Goal: Transaction & Acquisition: Purchase product/service

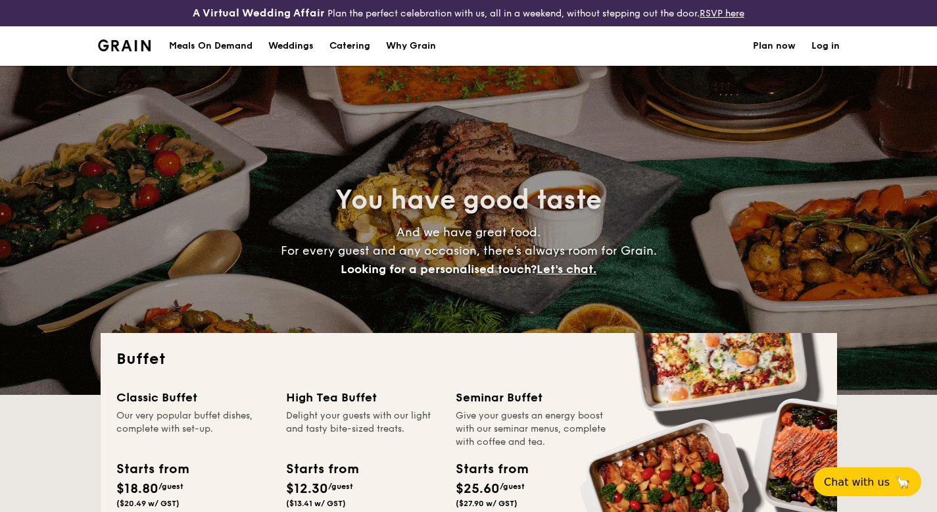
select select
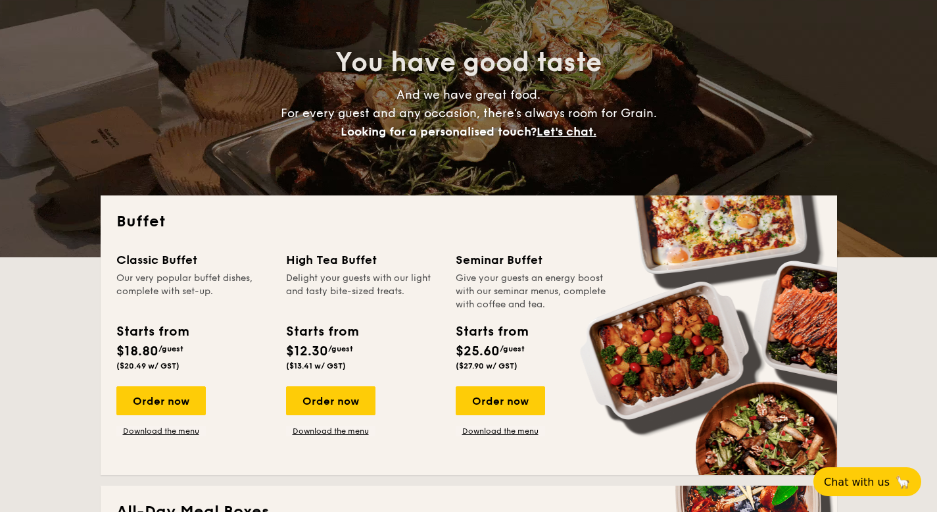
scroll to position [151, 0]
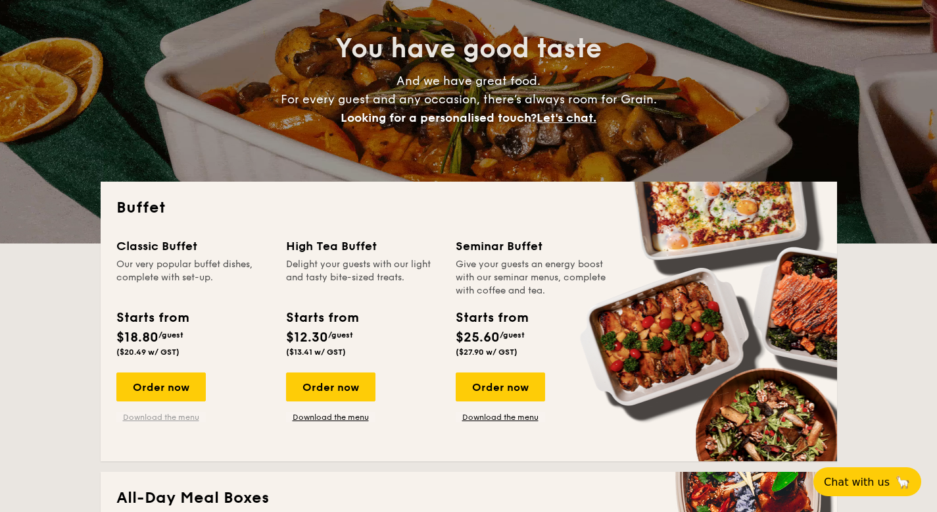
click at [193, 417] on link "Download the menu" at bounding box center [160, 417] width 89 height 11
click at [177, 382] on div "Order now" at bounding box center [160, 386] width 89 height 29
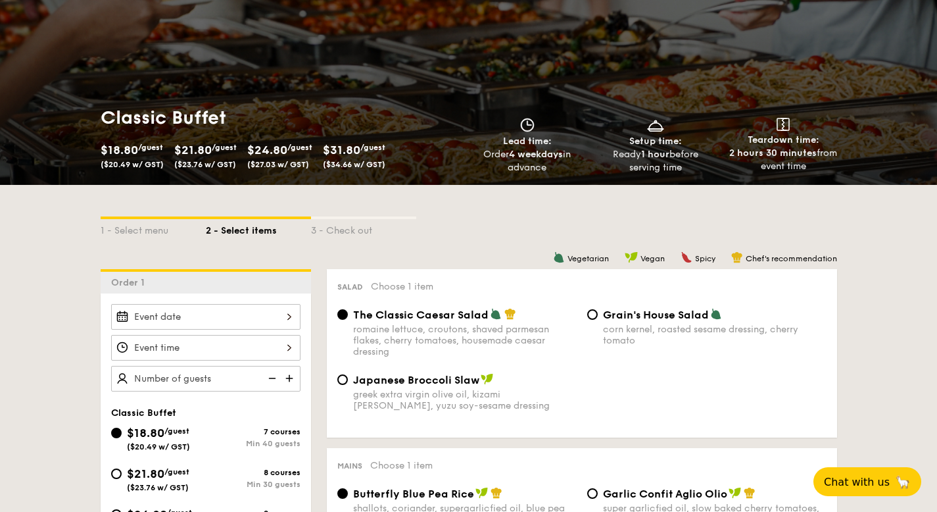
scroll to position [137, 0]
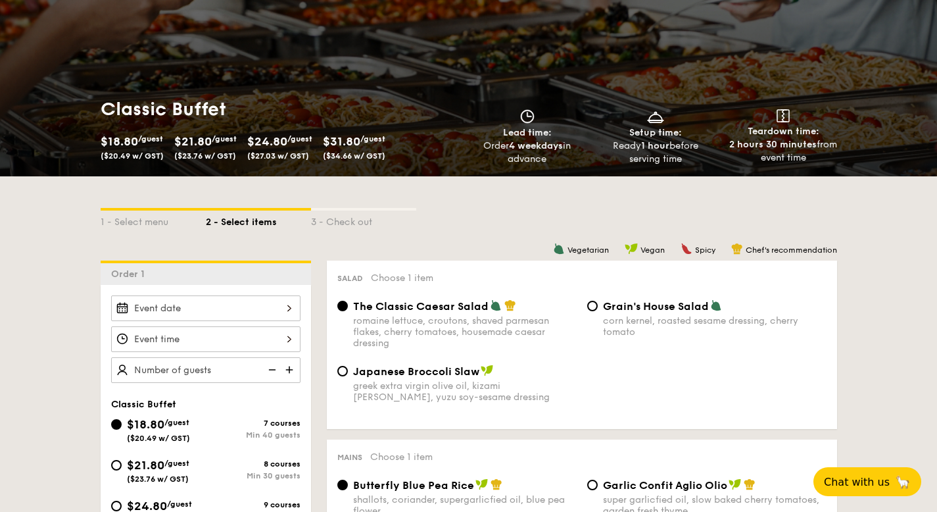
click at [220, 302] on div at bounding box center [205, 308] width 189 height 26
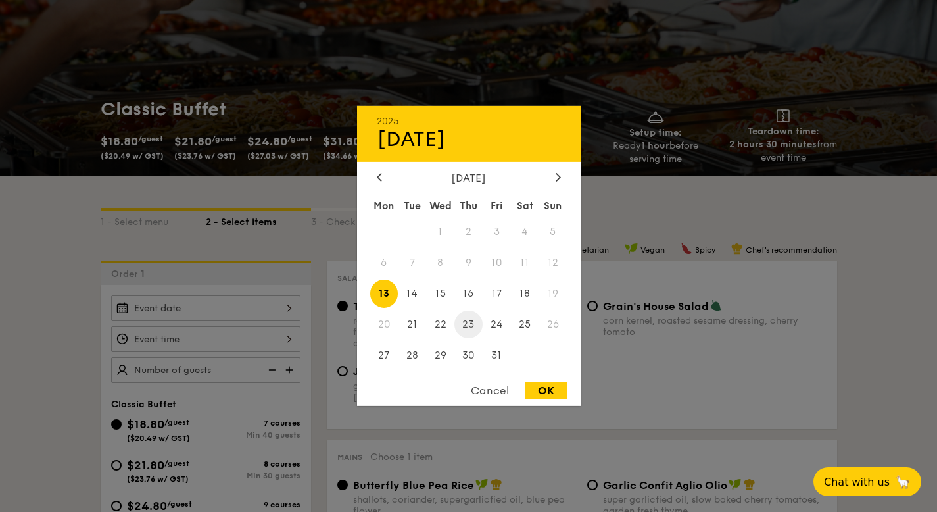
click at [472, 321] on span "23" at bounding box center [468, 324] width 28 height 28
click at [540, 395] on div "OK" at bounding box center [546, 390] width 43 height 18
type input "[DATE]"
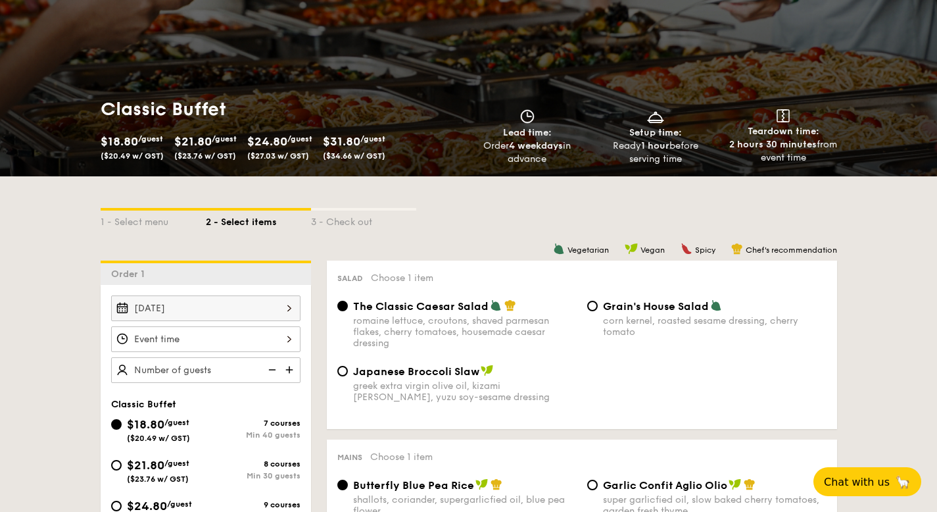
click at [222, 342] on div at bounding box center [205, 339] width 189 height 26
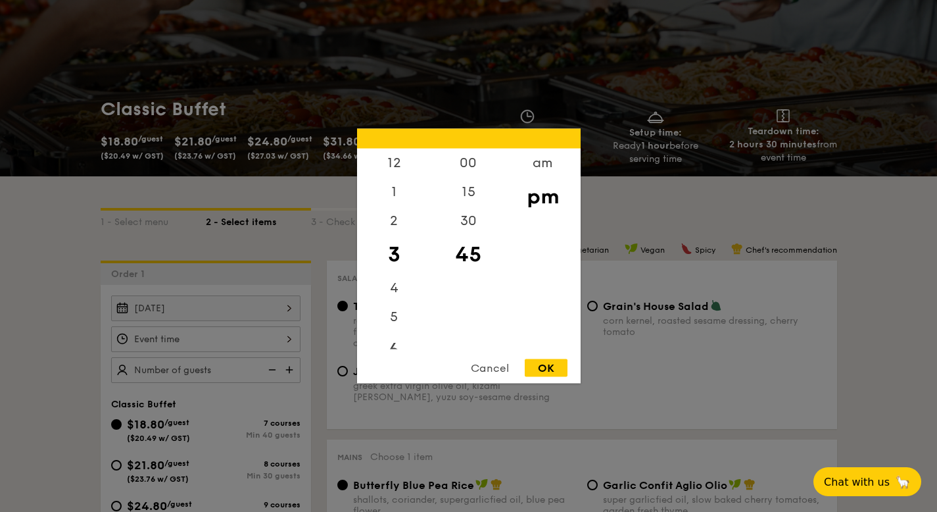
click at [397, 347] on div "6" at bounding box center [394, 350] width 74 height 38
click at [546, 366] on div "OK" at bounding box center [546, 368] width 43 height 18
type input "6:45PM"
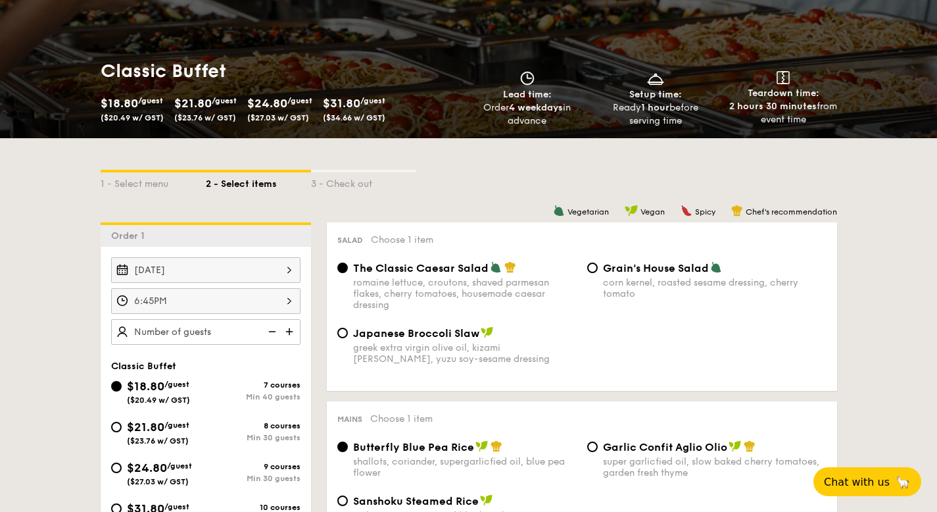
scroll to position [243, 0]
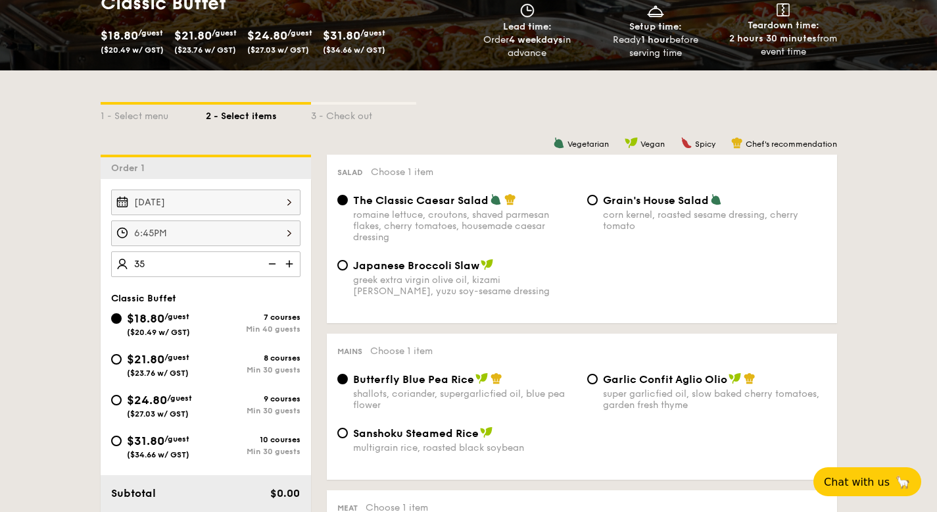
type input "40 guests"
drag, startPoint x: 122, startPoint y: 400, endPoint x: 137, endPoint y: 389, distance: 19.2
click at [122, 401] on div "$24.80 /guest ($27.03 w/ GST)" at bounding box center [158, 405] width 95 height 28
click at [122, 401] on input "$24.80 /guest ($27.03 w/ GST) 9 courses Min 30 guests" at bounding box center [116, 400] width 11 height 11
radio input "true"
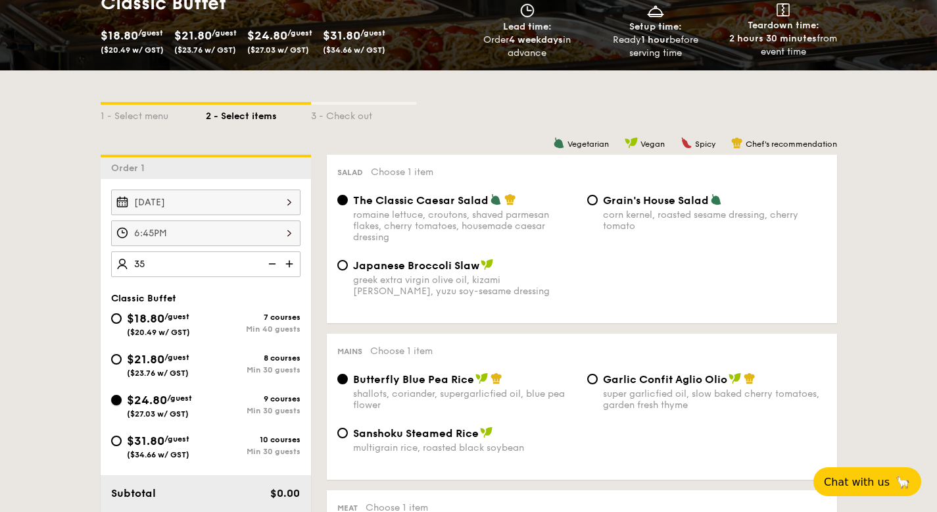
radio input "true"
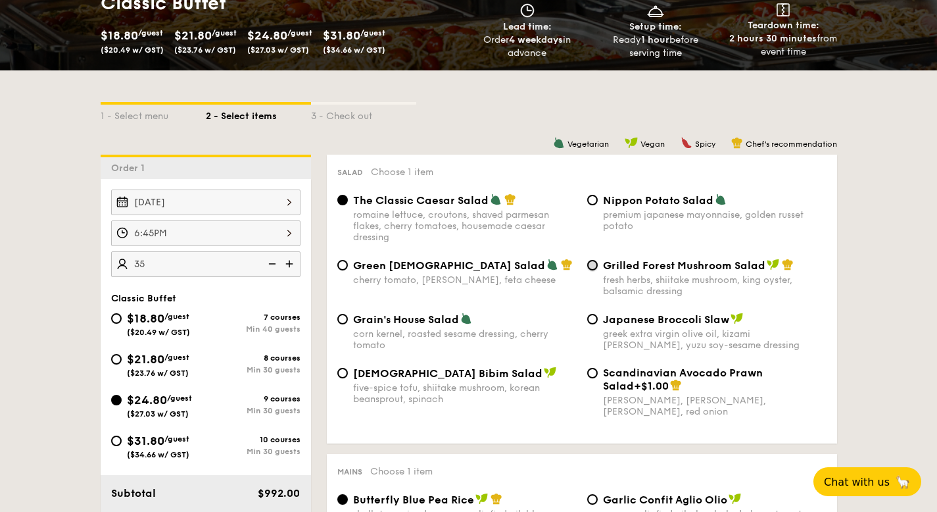
click at [596, 264] on input "Grilled Forest Mushroom Salad fresh herbs, shiitake mushroom, king oyster, bals…" at bounding box center [592, 265] width 11 height 11
radio input "true"
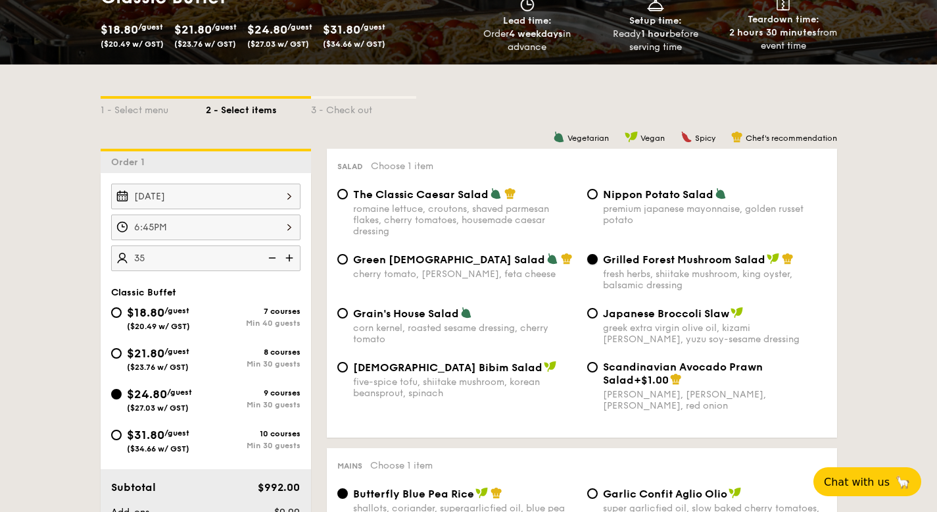
scroll to position [502, 0]
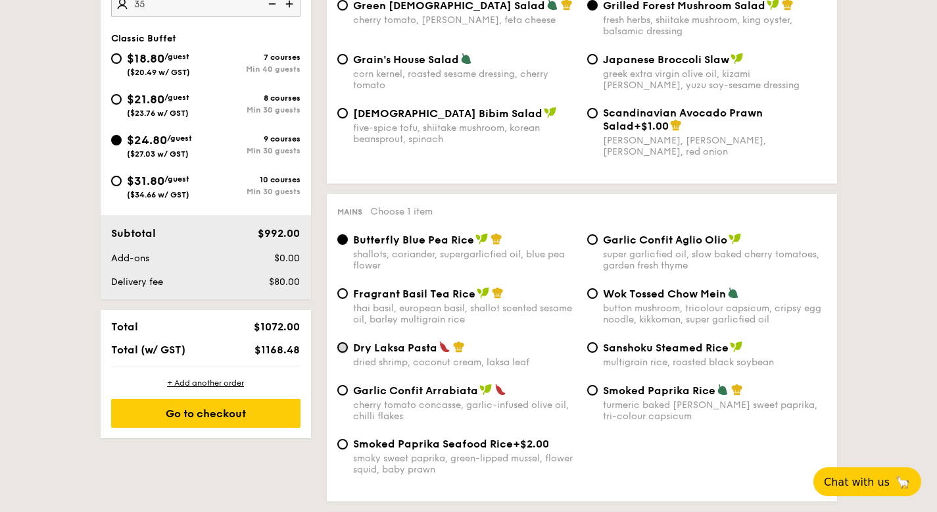
click at [346, 352] on input "Dry Laksa Pasta dried shrimp, coconut cream, laksa leaf" at bounding box center [342, 347] width 11 height 11
radio input "true"
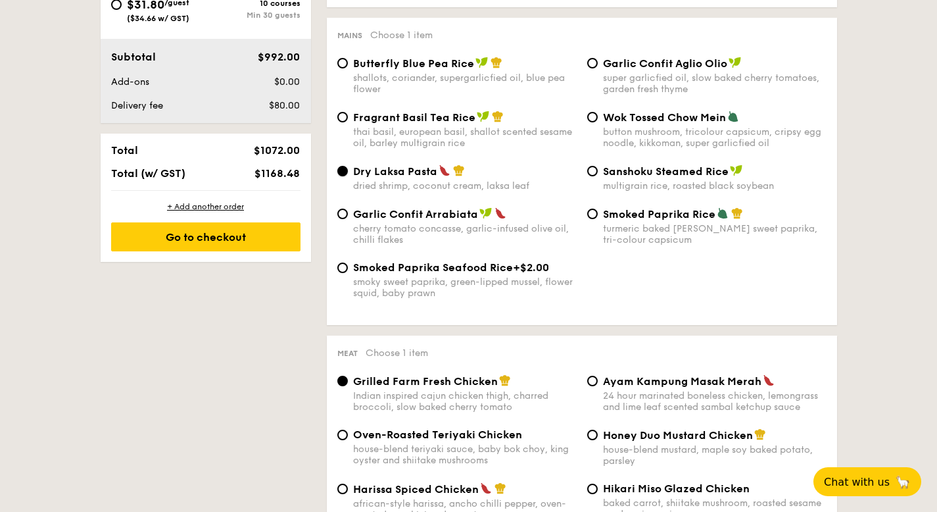
scroll to position [918, 0]
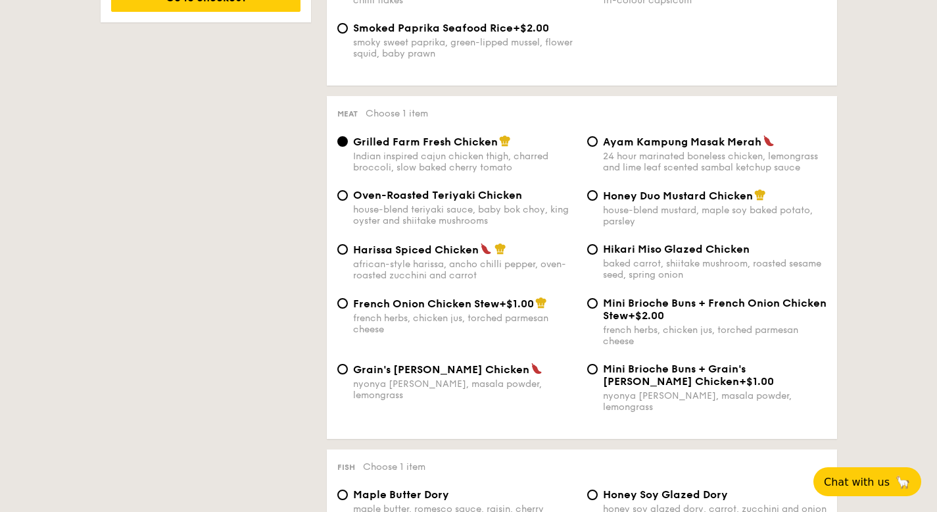
click at [594, 206] on div "Honey Duo Mustard Chicken house-blend mustard, maple soy baked potato, parsley" at bounding box center [707, 208] width 250 height 38
click at [594, 199] on input "Honey Duo Mustard Chicken house-blend mustard, maple soy baked potato, parsley" at bounding box center [592, 195] width 11 height 11
radio input "true"
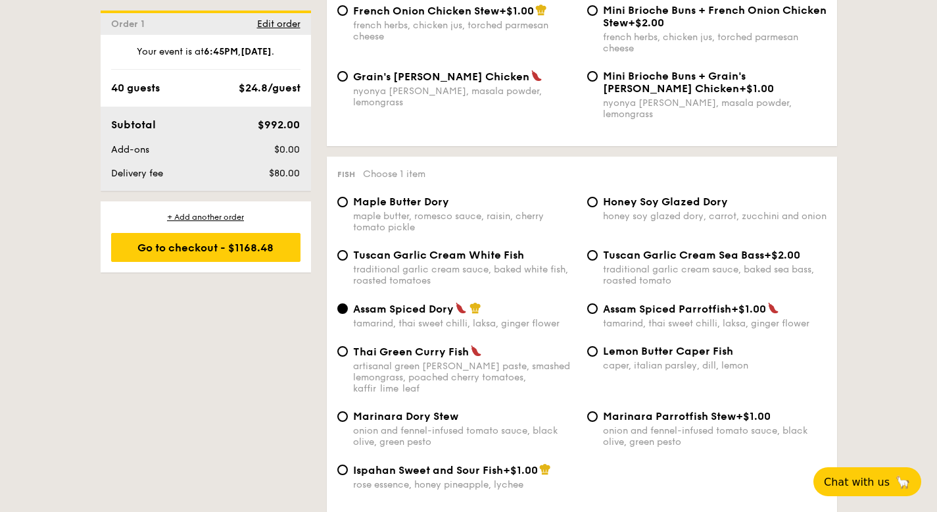
scroll to position [1211, 0]
click at [346, 341] on div "Assam Spiced Dory tamarind, thai sweet chilli, laksa, ginger flower Assam Spice…" at bounding box center [582, 322] width 500 height 43
click at [341, 348] on input "Thai Green [PERSON_NAME] Fish artisanal green [PERSON_NAME] paste, smashed lemo…" at bounding box center [342, 350] width 11 height 11
radio input "true"
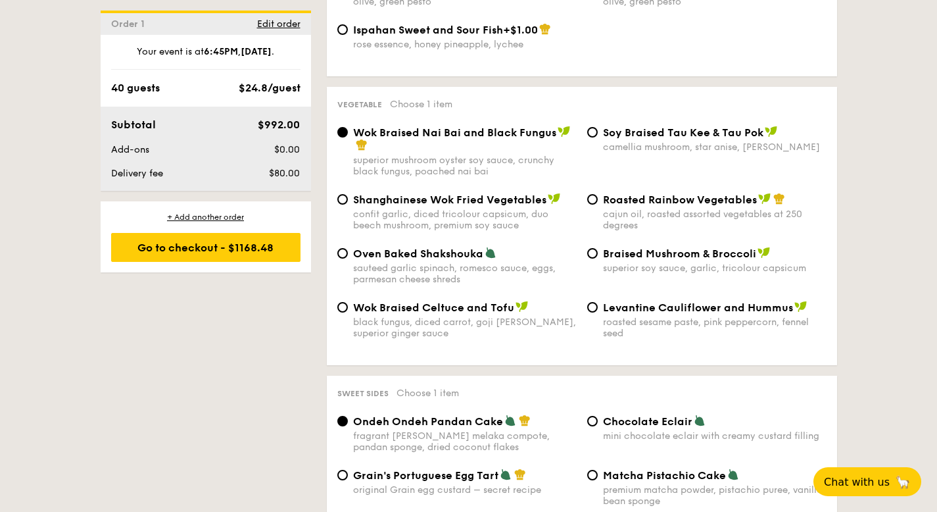
scroll to position [1651, 0]
click at [600, 246] on div "Braised Mushroom & Broccoli superior soy sauce, garlic, tricolour capsicum" at bounding box center [707, 259] width 250 height 27
click at [591, 247] on input "Braised Mushroom & Broccoli superior soy sauce, garlic, tricolour capsicum" at bounding box center [592, 252] width 11 height 11
radio input "true"
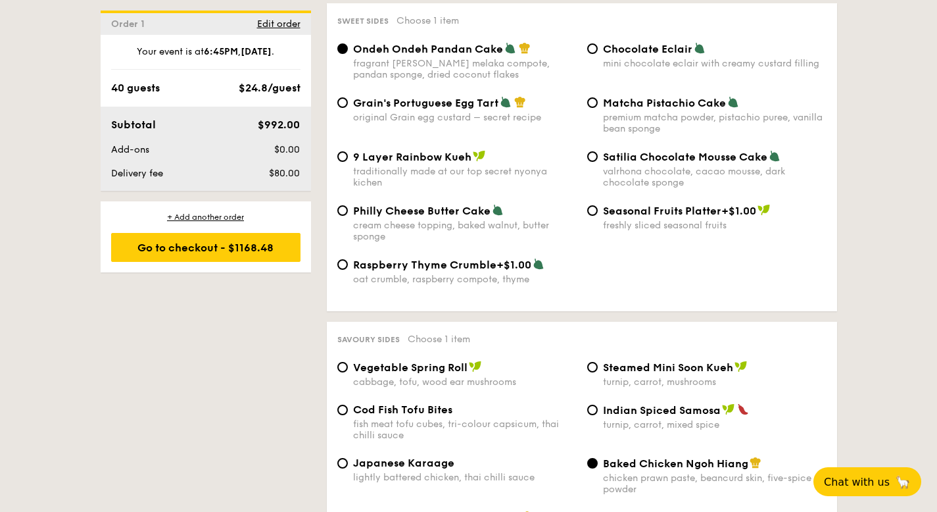
scroll to position [2177, 0]
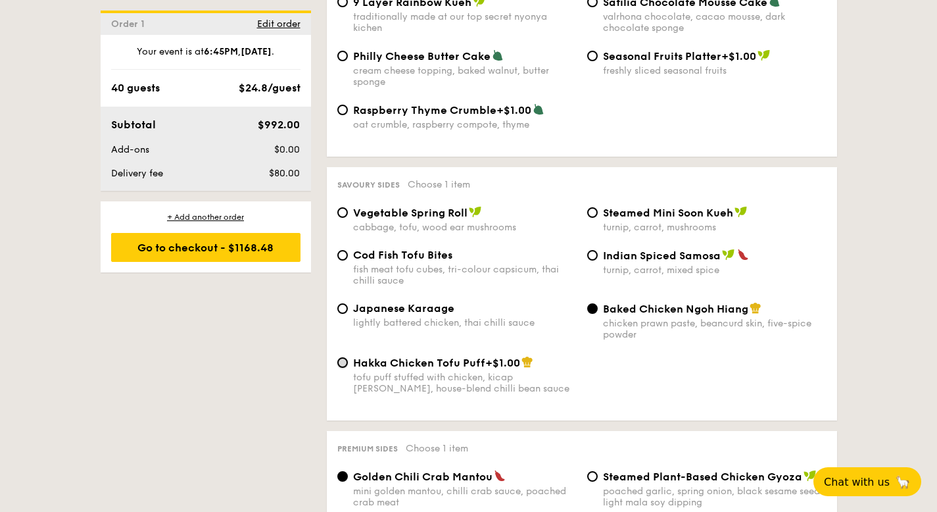
click at [343, 361] on input "Hakka Chicken Tofu Puff +$1.00 tofu puff stuffed with chicken, kicap [PERSON_NA…" at bounding box center [342, 362] width 11 height 11
radio input "true"
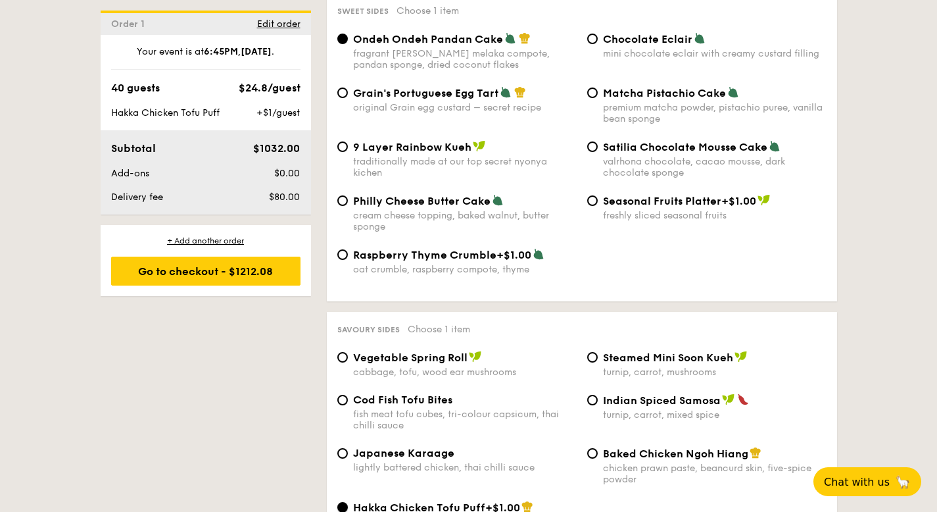
scroll to position [2028, 0]
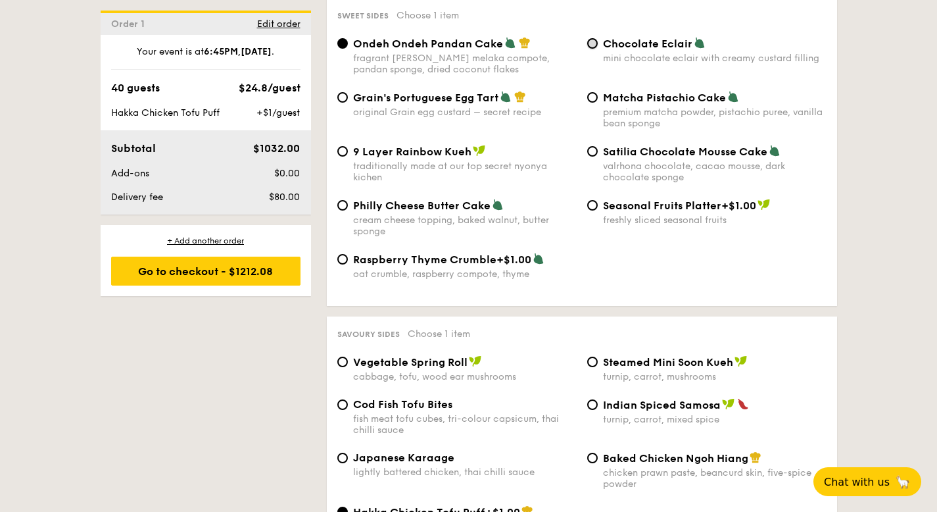
click at [594, 38] on input "Chocolate Eclair mini chocolate eclair with creamy custard filling" at bounding box center [592, 43] width 11 height 11
radio input "true"
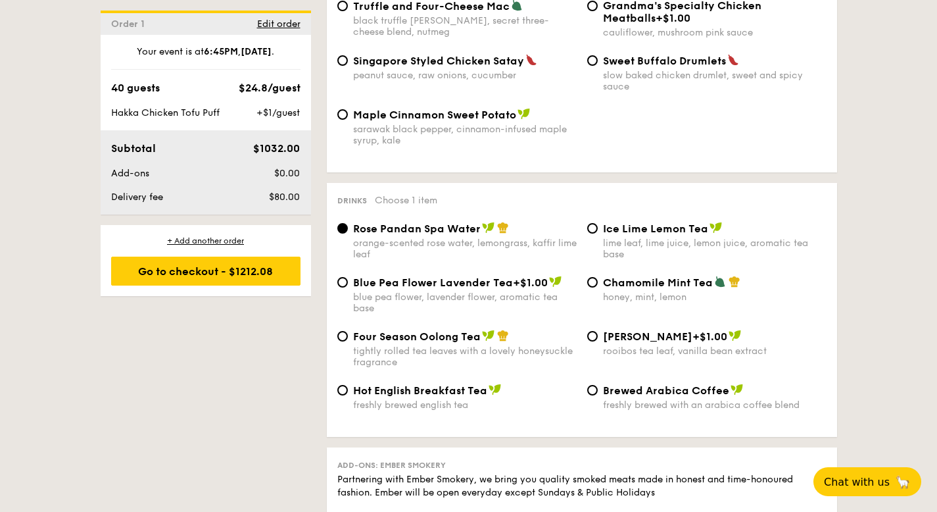
scroll to position [2878, 0]
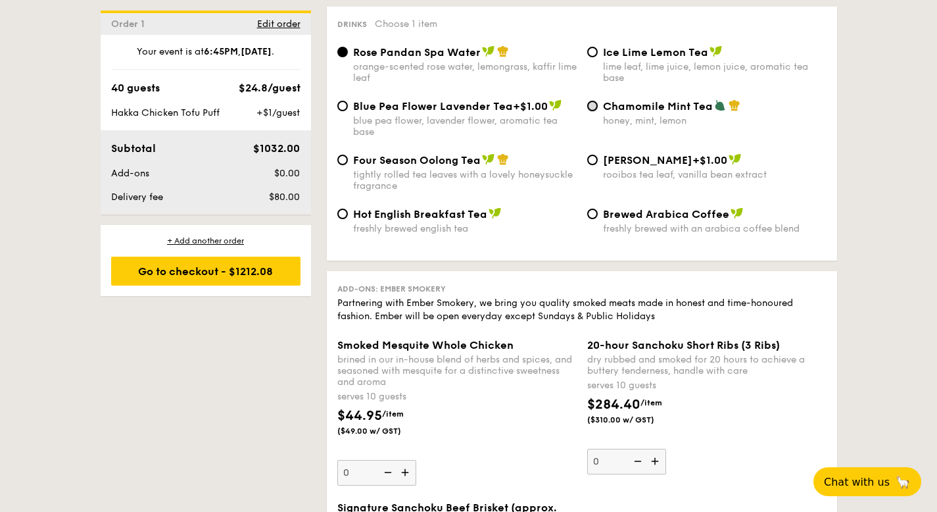
click at [593, 105] on input "Chamomile Mint Tea honey, mint, lemon" at bounding box center [592, 106] width 11 height 11
radio input "true"
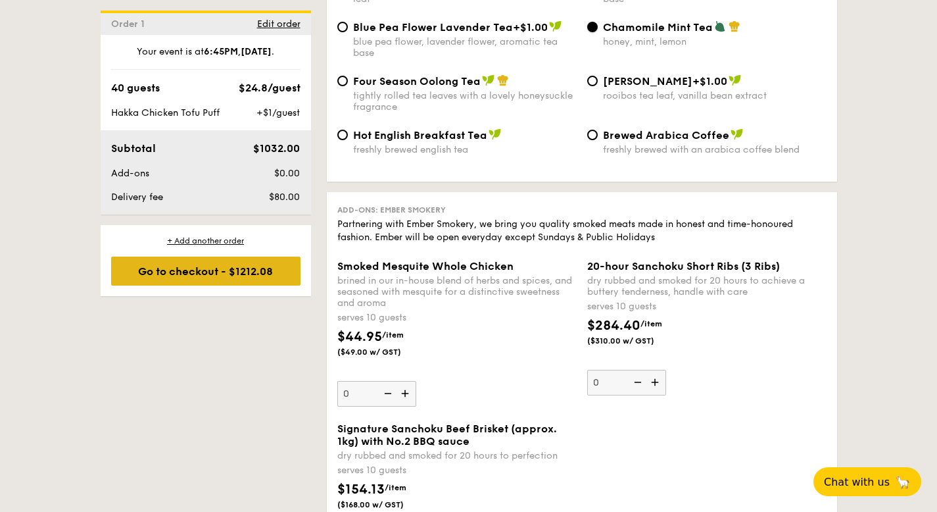
scroll to position [2988, 0]
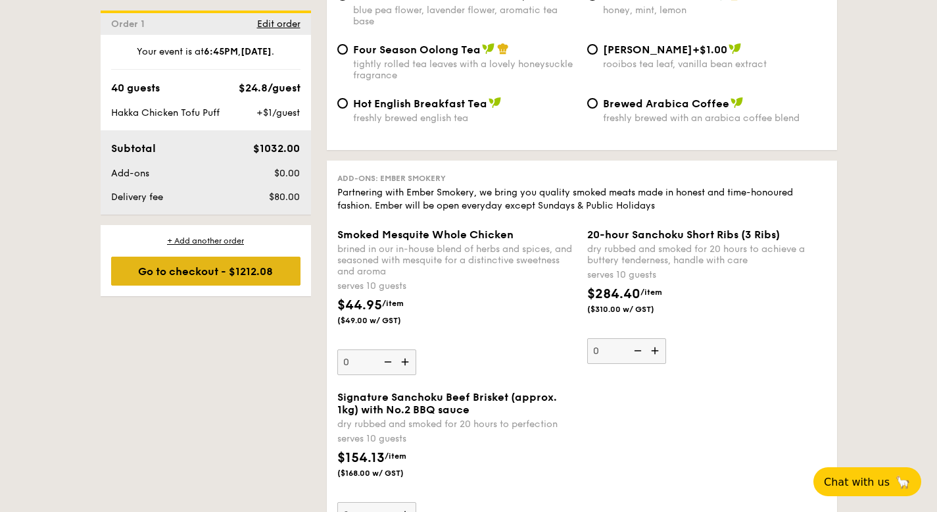
click at [206, 285] on div "Go to checkout - $1212.08" at bounding box center [205, 270] width 189 height 29
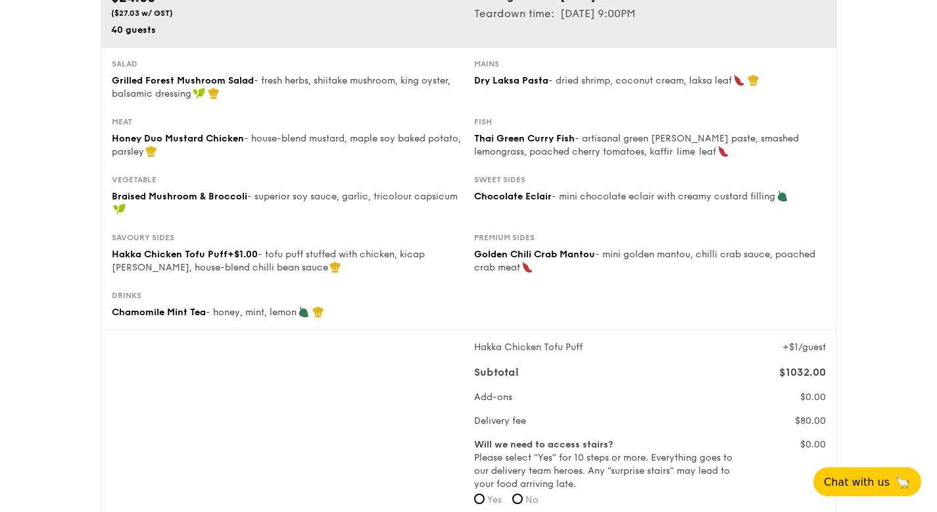
scroll to position [258, 0]
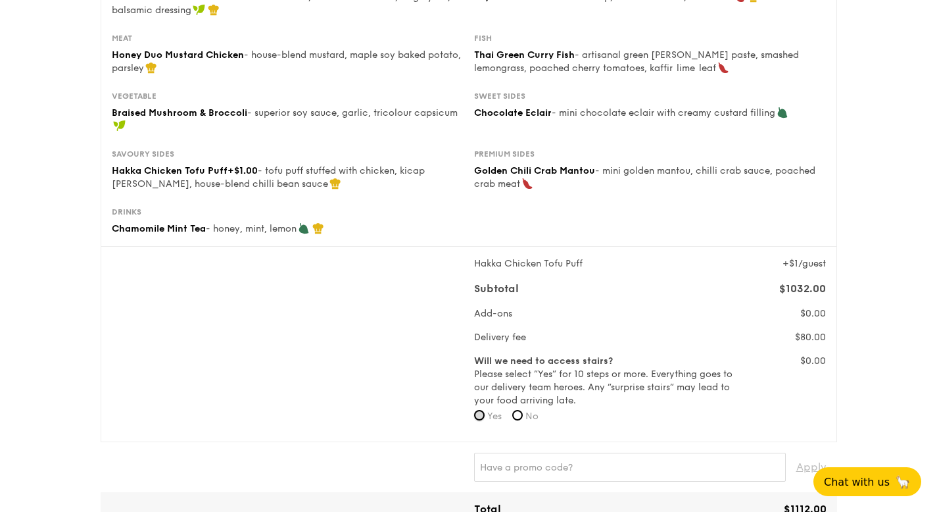
click at [482, 414] on input "Yes" at bounding box center [479, 415] width 11 height 11
radio input "true"
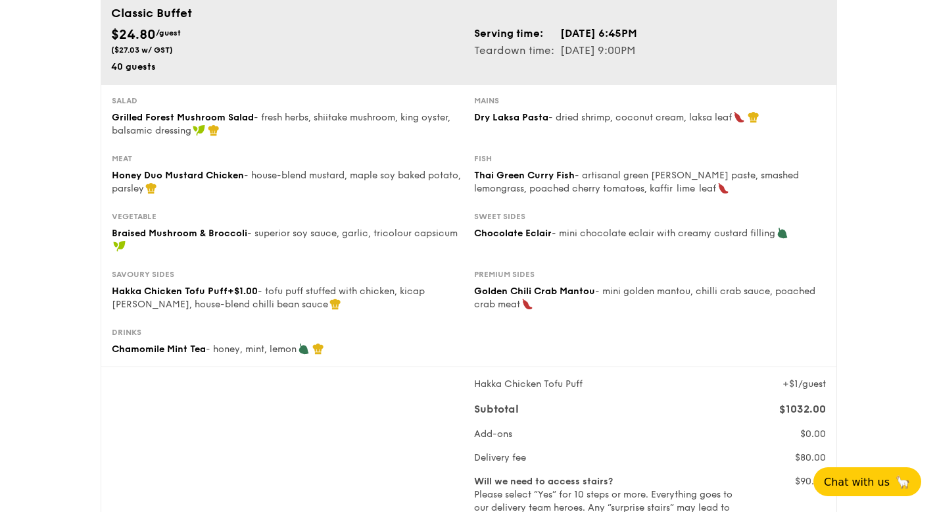
scroll to position [3, 0]
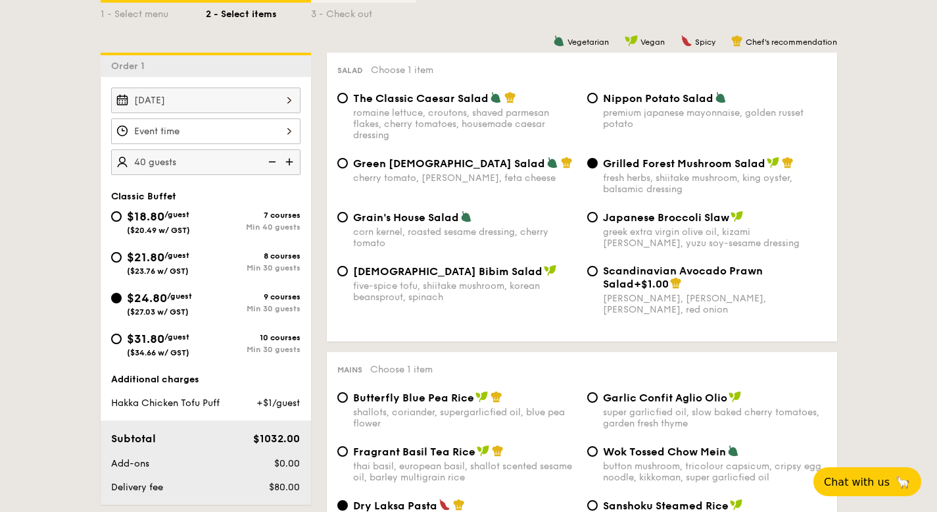
scroll to position [189, 0]
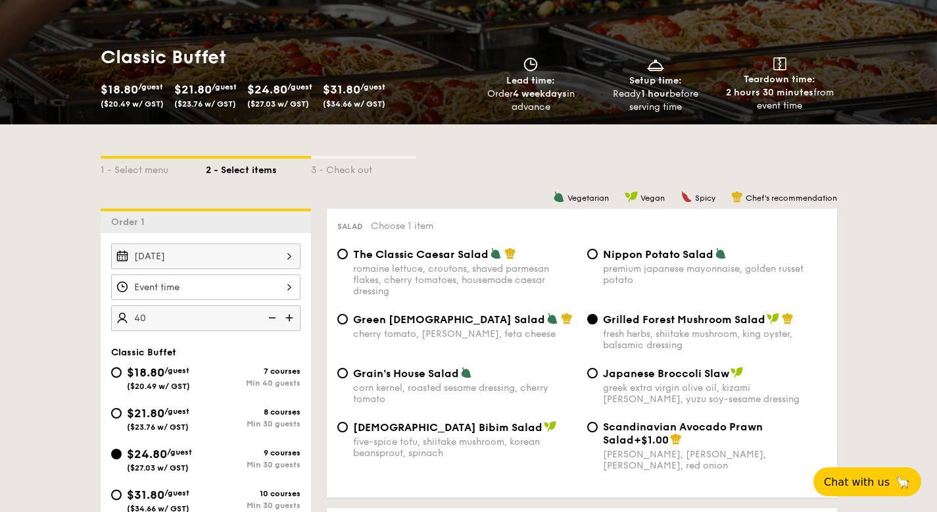
click at [276, 317] on img at bounding box center [271, 317] width 20 height 25
type input "35 guests"
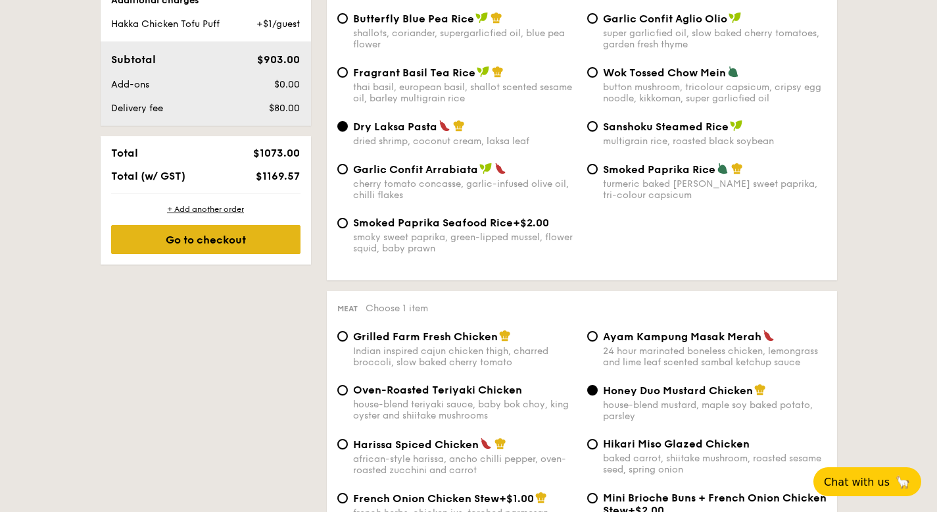
click at [237, 247] on div "Go to checkout" at bounding box center [205, 239] width 189 height 29
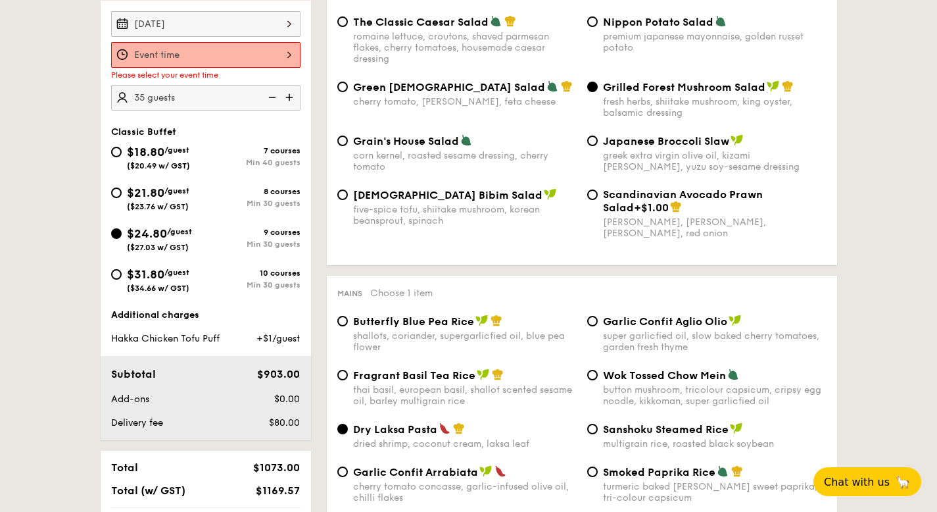
scroll to position [377, 0]
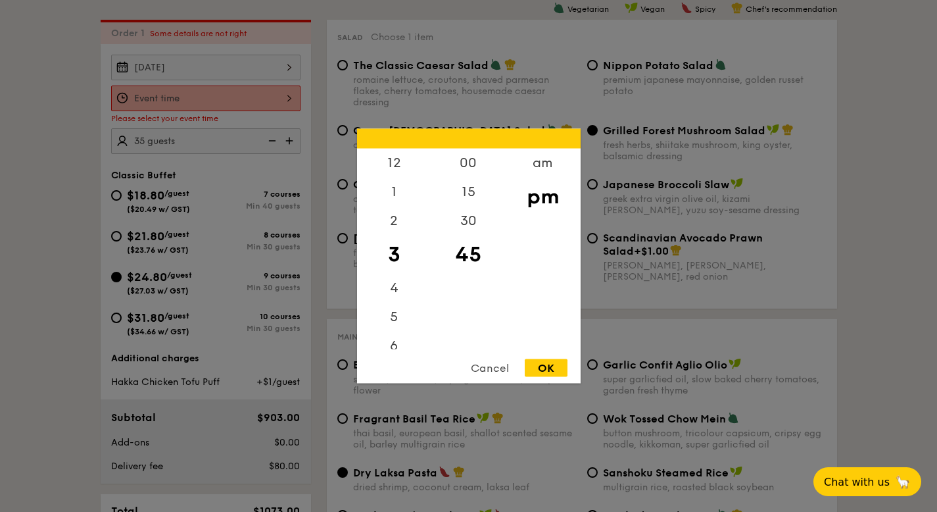
click at [251, 94] on div "12 1 2 3 4 5 6 7 8 9 10 11 00 15 30 45 am pm Cancel OK" at bounding box center [205, 98] width 189 height 26
click at [389, 346] on div "6" at bounding box center [394, 350] width 74 height 38
click at [568, 374] on div "Cancel OK" at bounding box center [469, 371] width 224 height 24
click at [546, 368] on div "OK" at bounding box center [546, 368] width 43 height 18
type input "6:45PM"
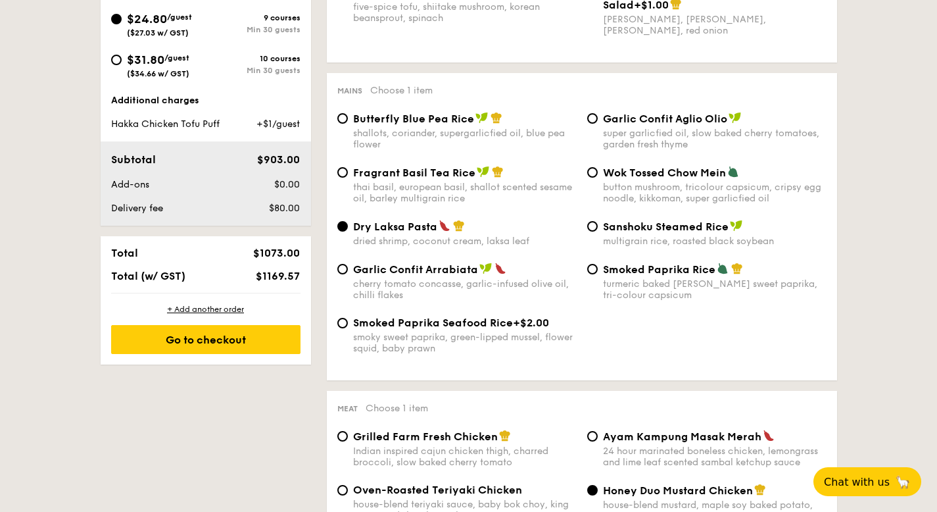
scroll to position [719, 0]
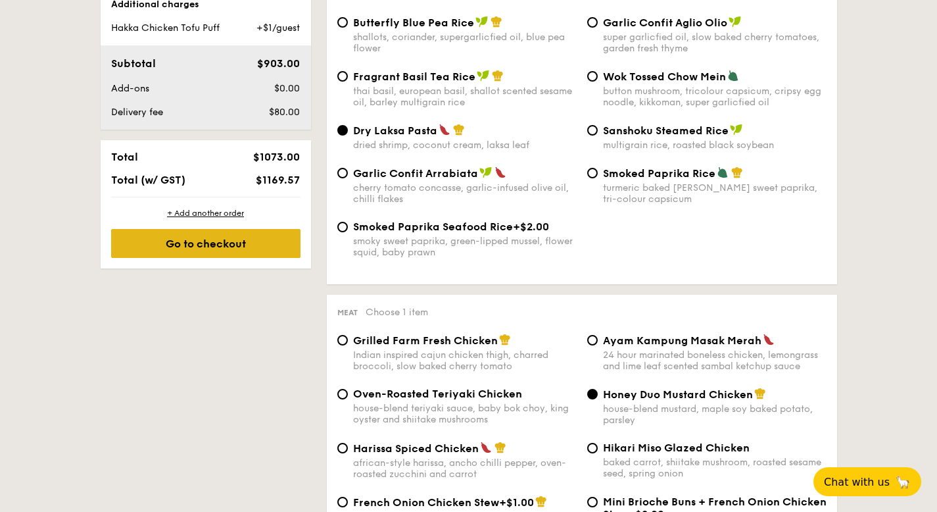
click at [220, 248] on div "Go to checkout" at bounding box center [205, 243] width 189 height 29
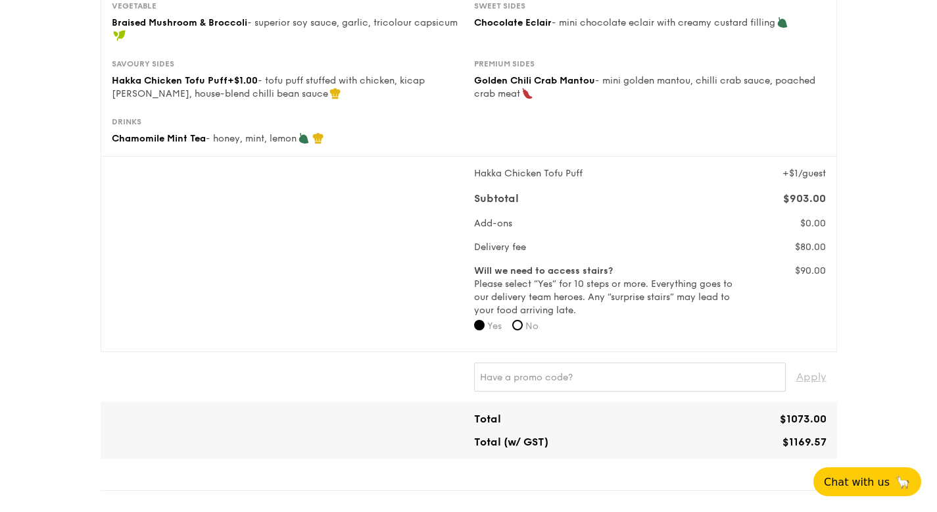
scroll to position [349, 0]
